Goal: Task Accomplishment & Management: Complete application form

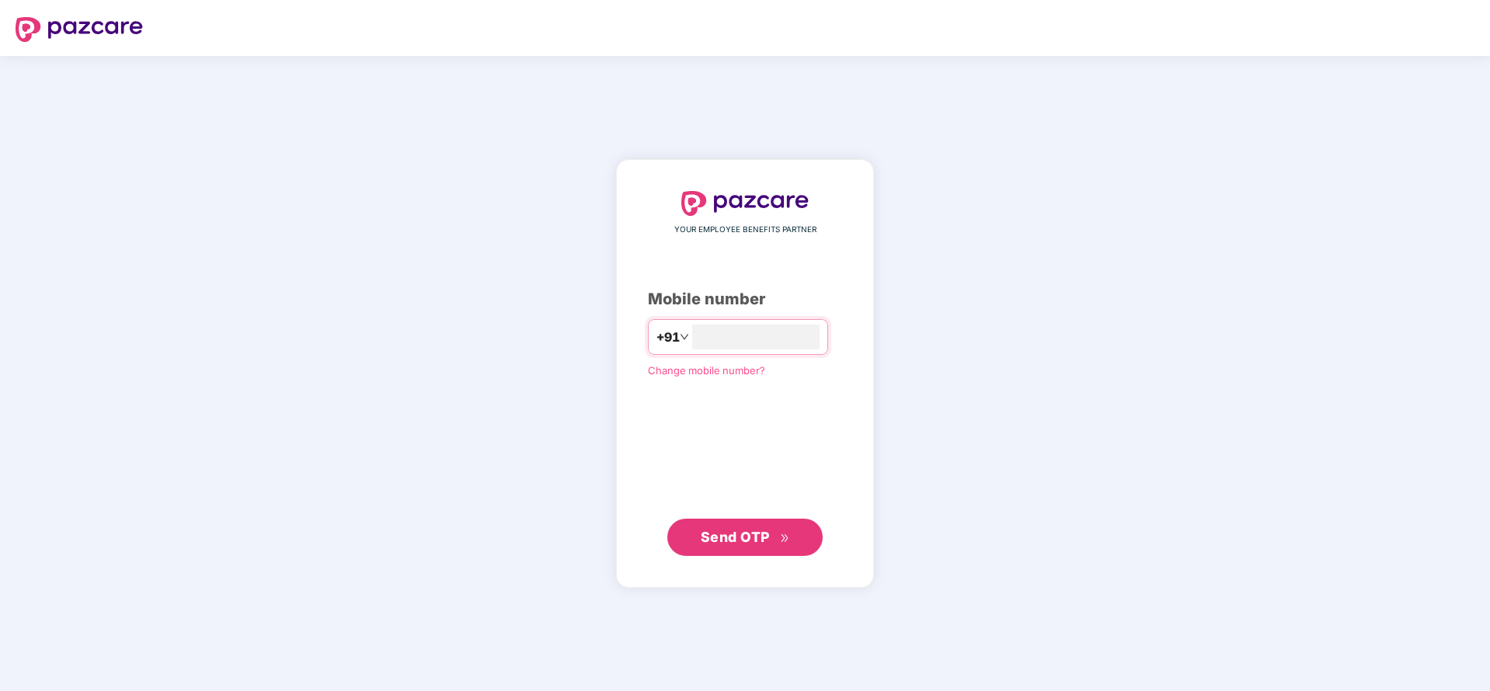
type input "**********"
click at [759, 538] on span "Send OTP" at bounding box center [735, 537] width 69 height 16
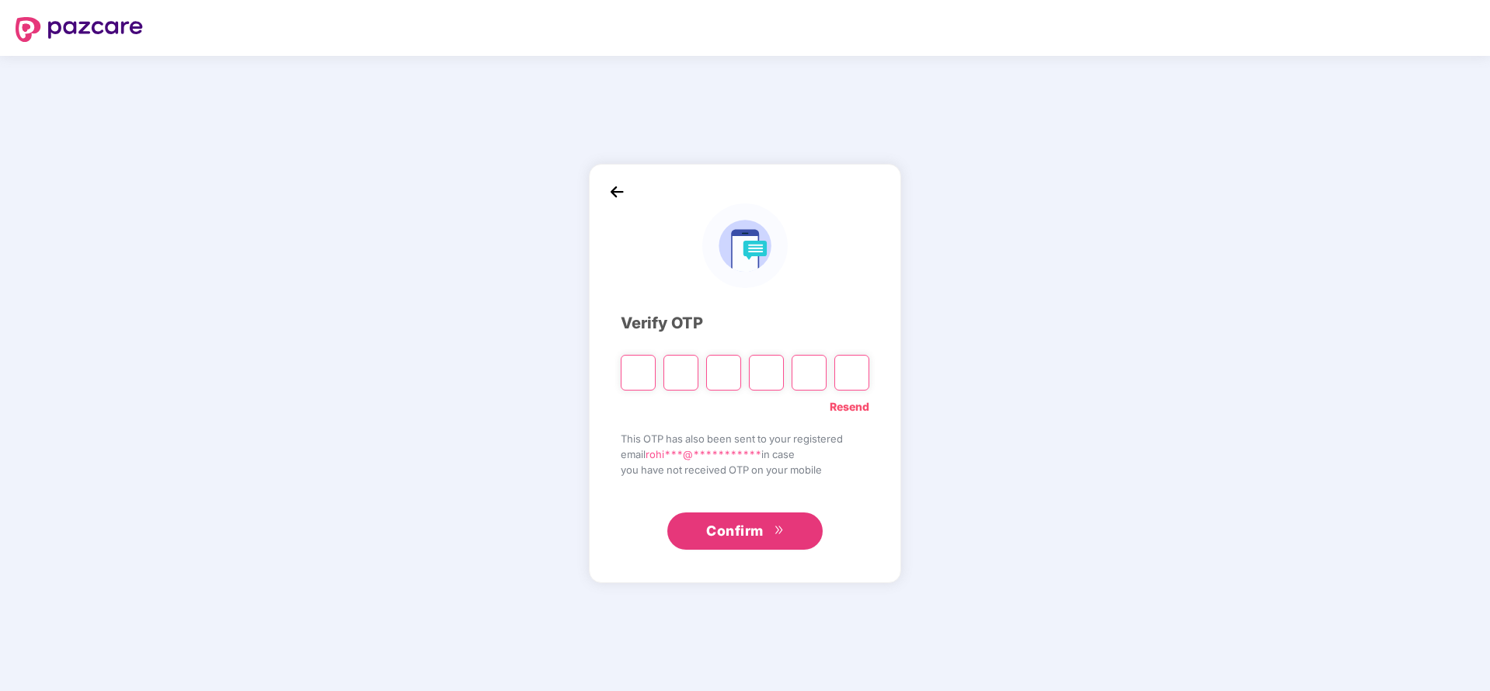
type input "*"
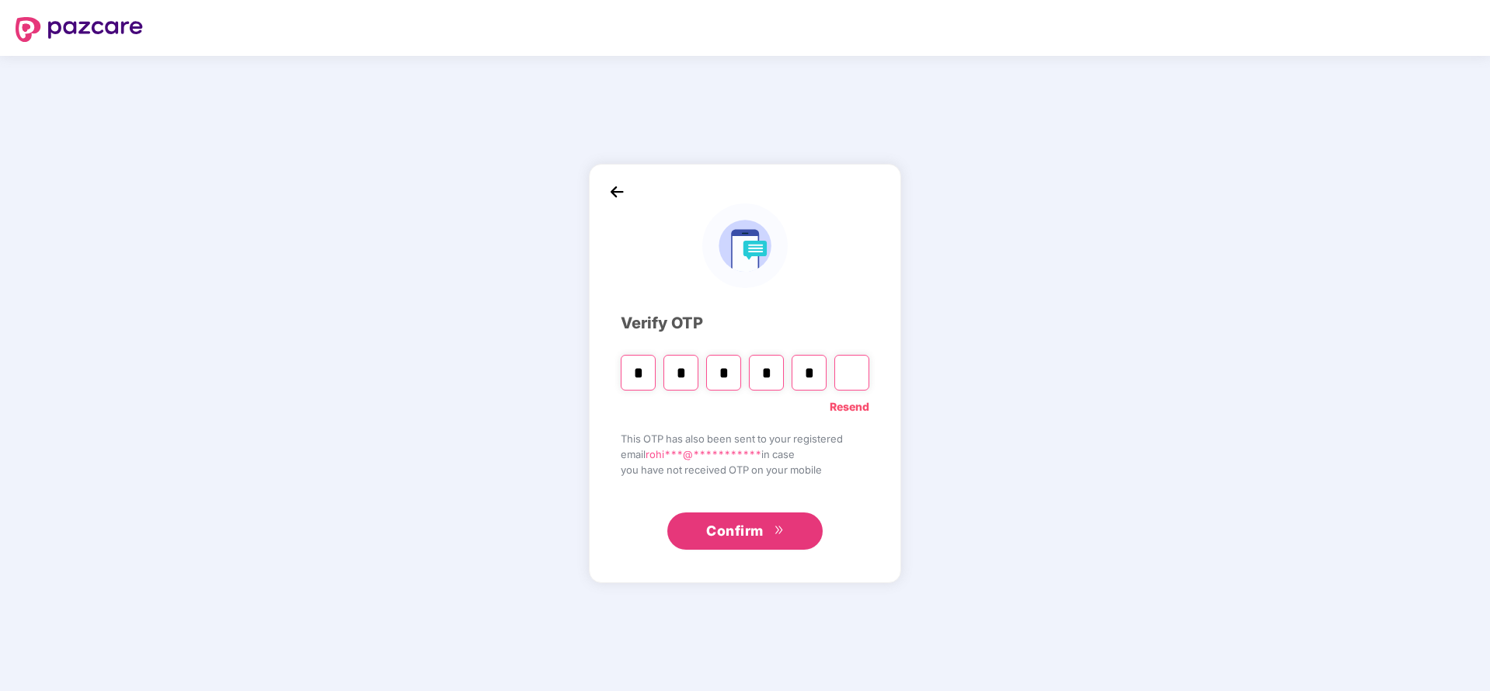
type input "*"
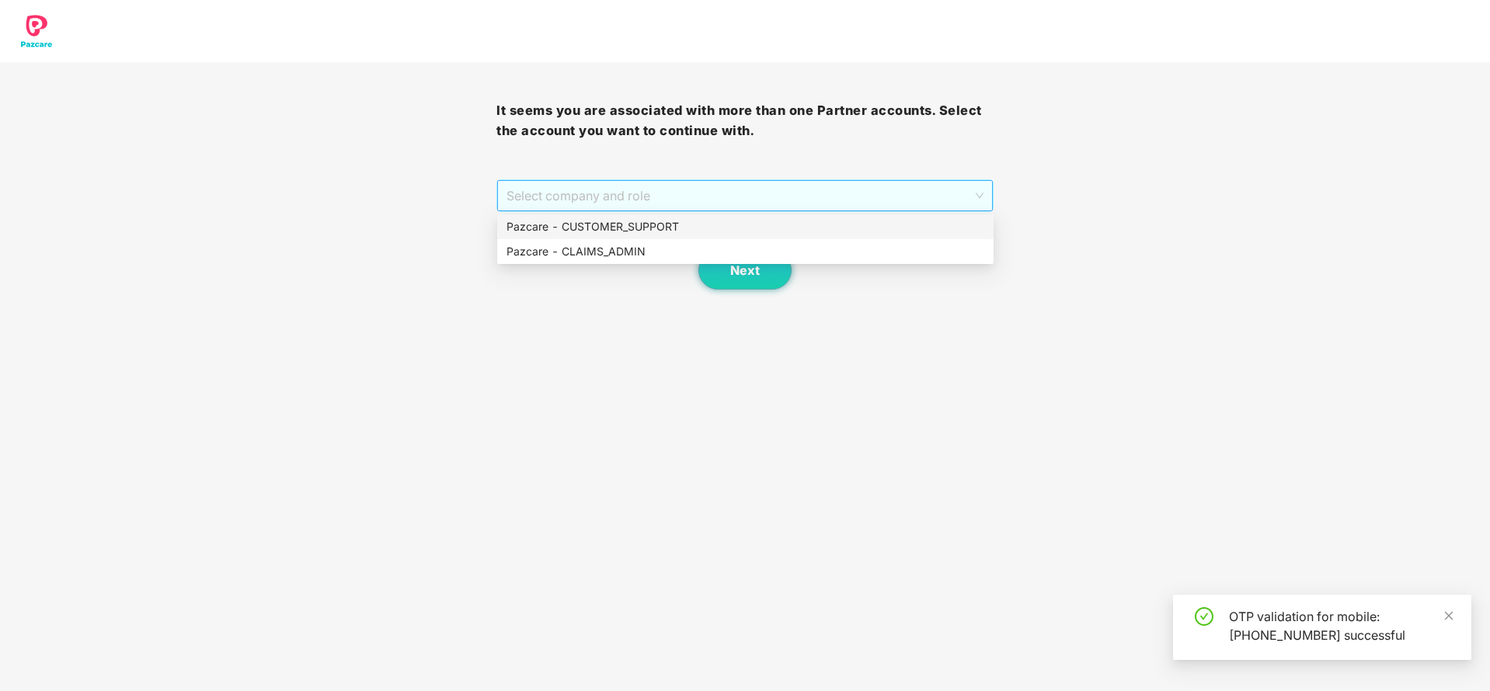
click at [707, 183] on span "Select company and role" at bounding box center [745, 196] width 476 height 30
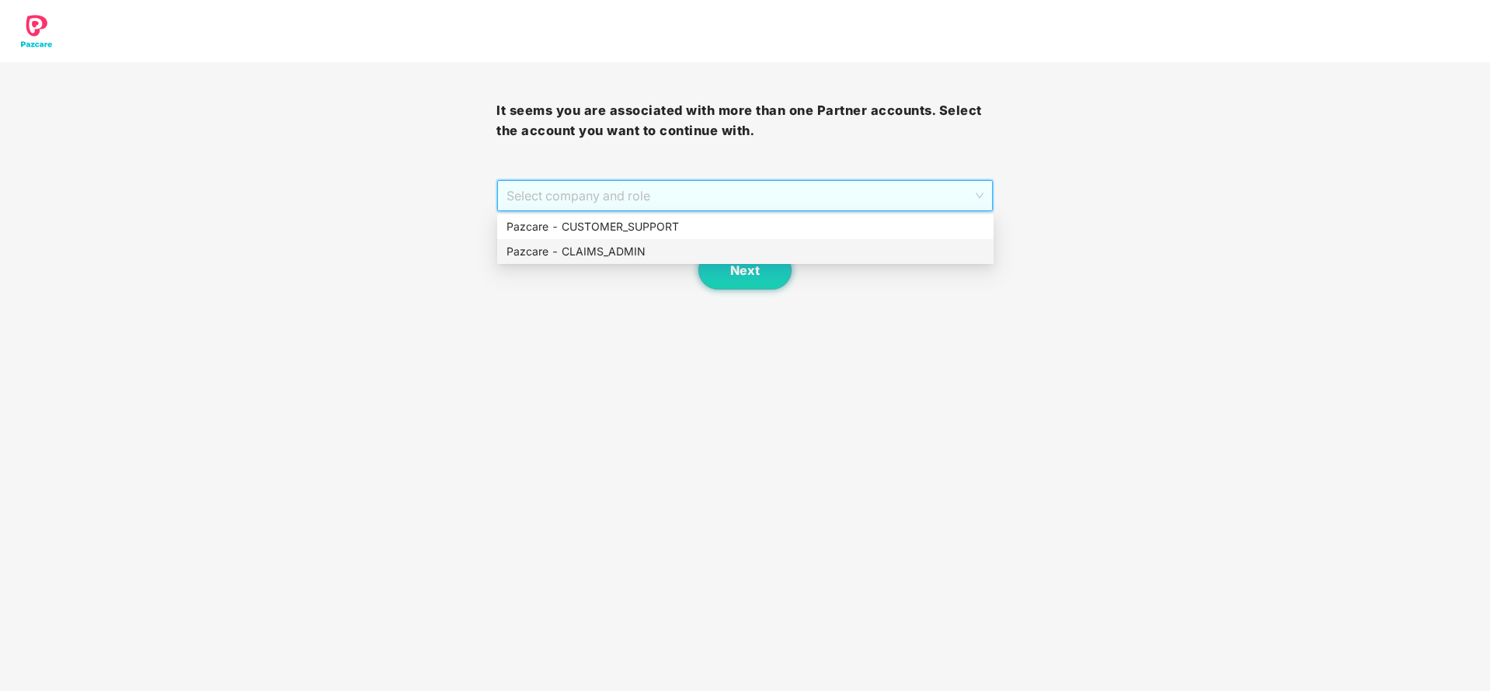
click at [538, 249] on div "Pazcare - CLAIMS_ADMIN" at bounding box center [746, 251] width 478 height 17
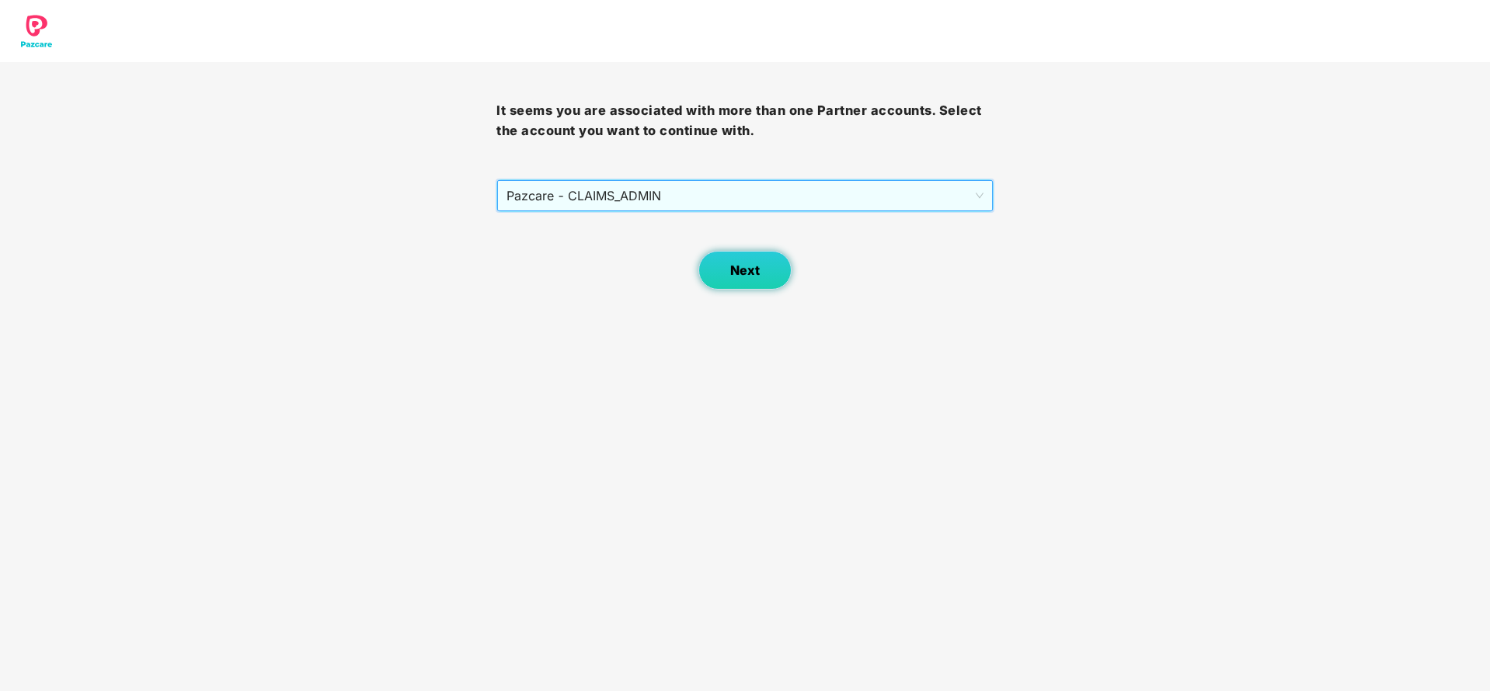
click at [737, 271] on span "Next" at bounding box center [745, 270] width 30 height 15
